Goal: Information Seeking & Learning: Learn about a topic

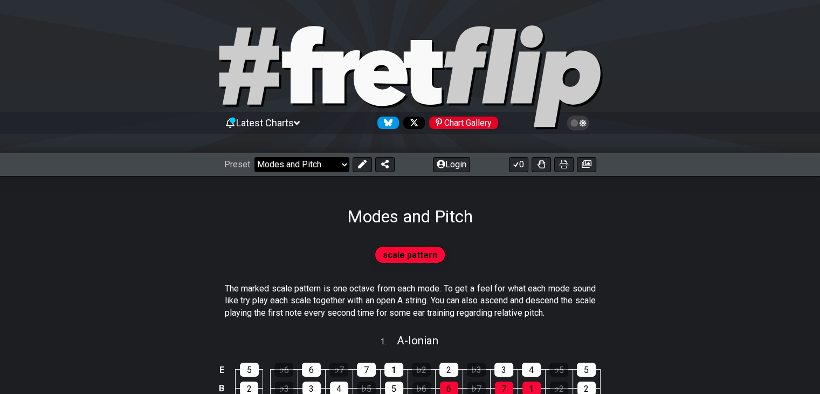
click at [310, 167] on select "Welcome to #fretflip! Initial Preset Custom Preset Minor Pentatonic Major Penta…" at bounding box center [301, 164] width 95 height 15
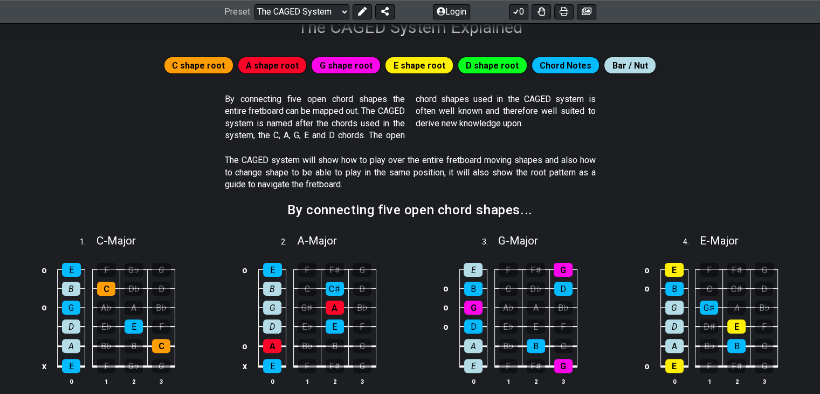
scroll to position [195, 0]
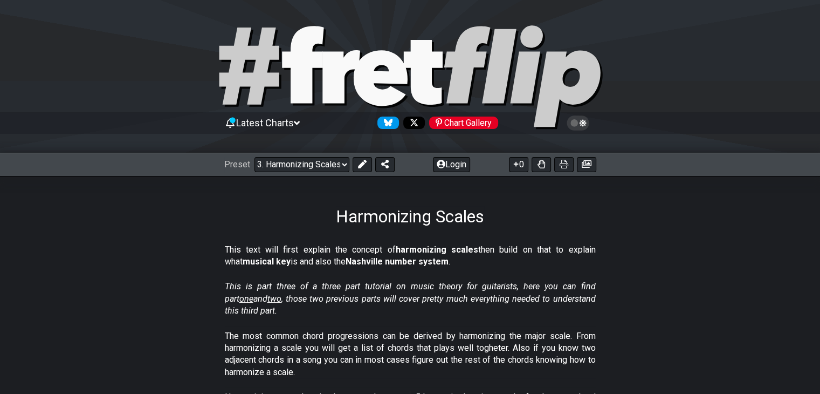
click at [322, 41] on icon at bounding box center [303, 64] width 42 height 77
select select "/welcome"
select select "C"
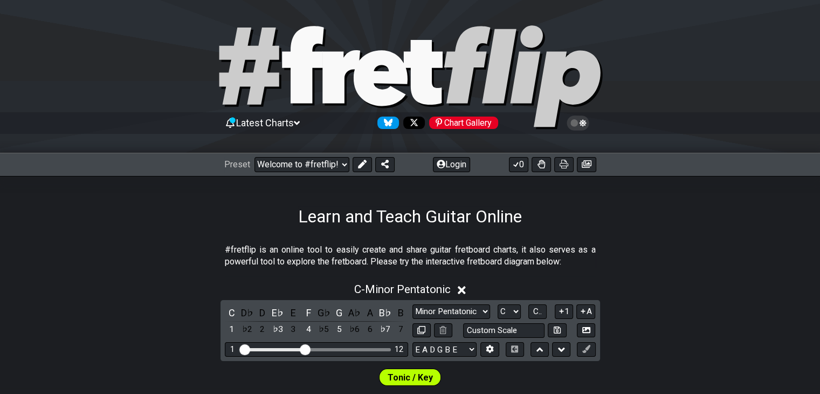
click at [325, 85] on icon at bounding box center [341, 76] width 38 height 53
click at [281, 151] on div "Latest Charts Chart Gallery" at bounding box center [410, 133] width 820 height 39
click at [281, 154] on div "Preset Welcome to #fretflip! Initial Preset Custom Preset Minor Pentatonic Majo…" at bounding box center [410, 165] width 820 height 24
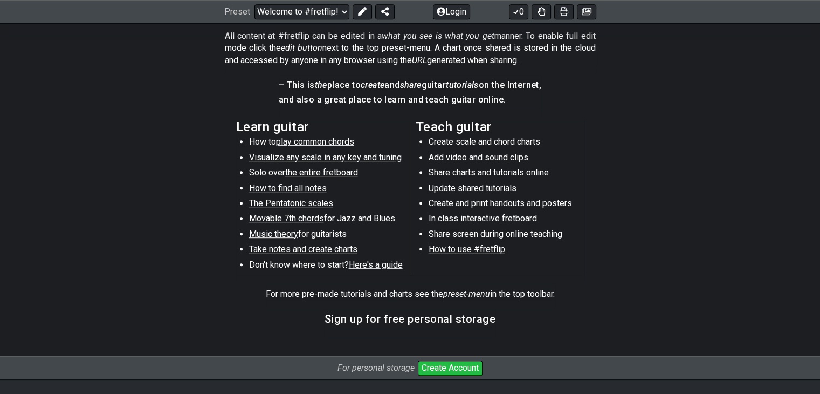
scroll to position [515, 0]
